Goal: Find specific page/section: Find specific page/section

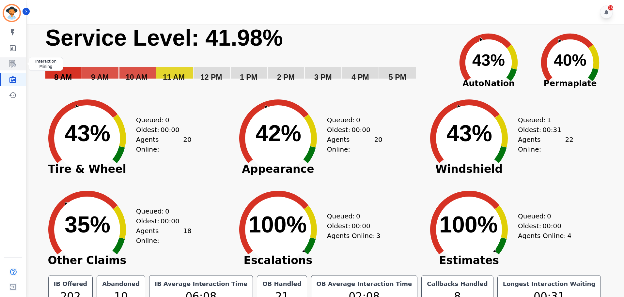
click at [8, 70] on link "Sidebar" at bounding box center [13, 63] width 25 height 13
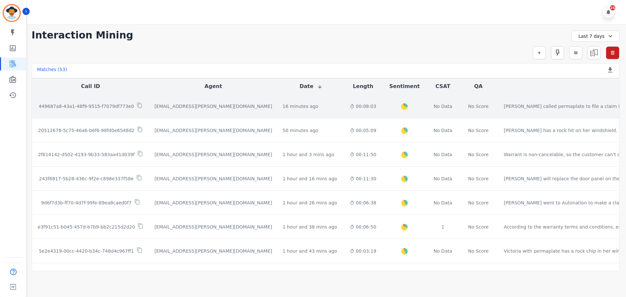
click at [122, 105] on p "449687a8-43a1-48f9-9515-f7079df773e0" at bounding box center [86, 106] width 95 height 7
